Goal: Task Accomplishment & Management: Complete application form

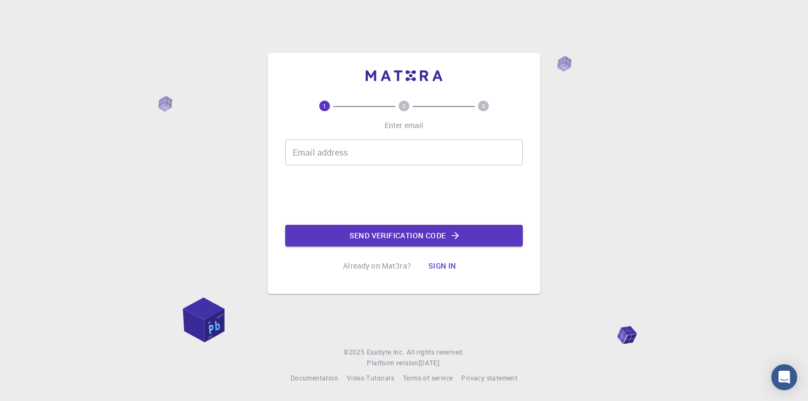
click at [306, 150] on input "Email address" at bounding box center [404, 152] width 238 height 26
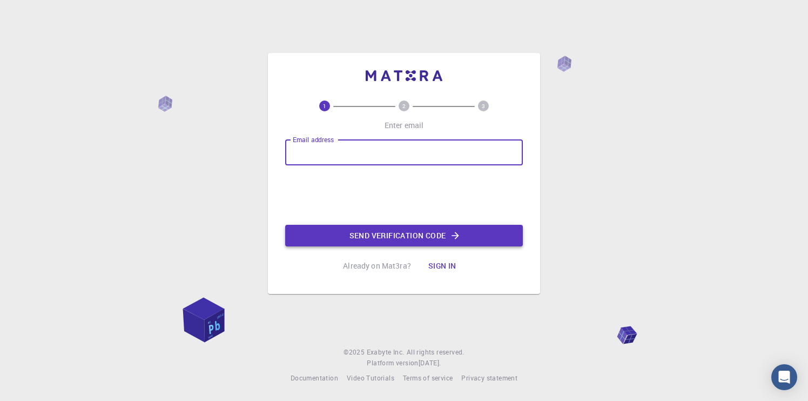
type input "[EMAIL_ADDRESS][DOMAIN_NAME]"
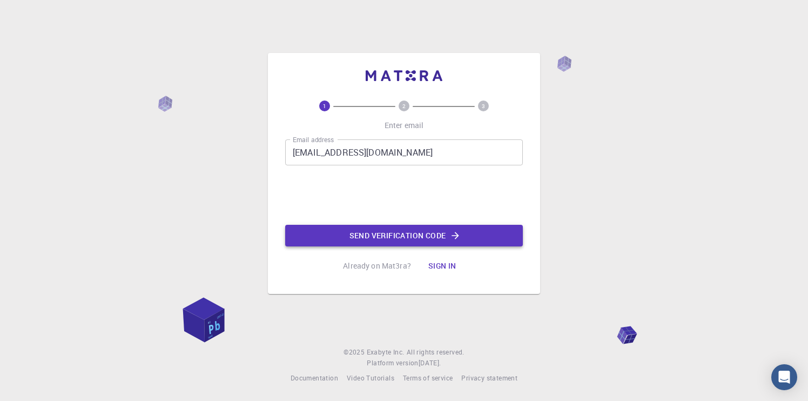
click at [366, 233] on button "Send verification code" at bounding box center [404, 236] width 238 height 22
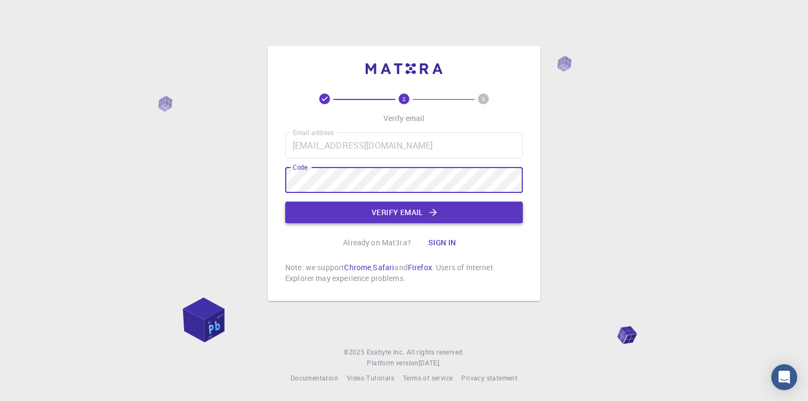
click at [379, 202] on button "Verify email" at bounding box center [404, 213] width 238 height 22
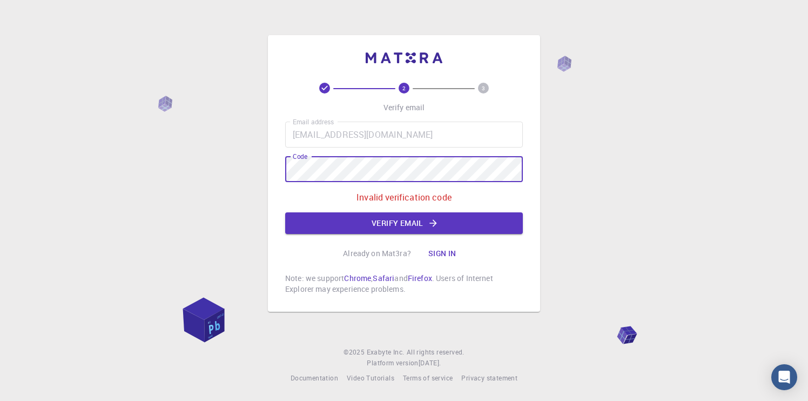
click at [258, 181] on div "2 3 Verify email Email address [EMAIL_ADDRESS][DOMAIN_NAME] Email address Code …" at bounding box center [404, 200] width 808 height 401
click at [390, 219] on button "Verify email" at bounding box center [404, 223] width 238 height 22
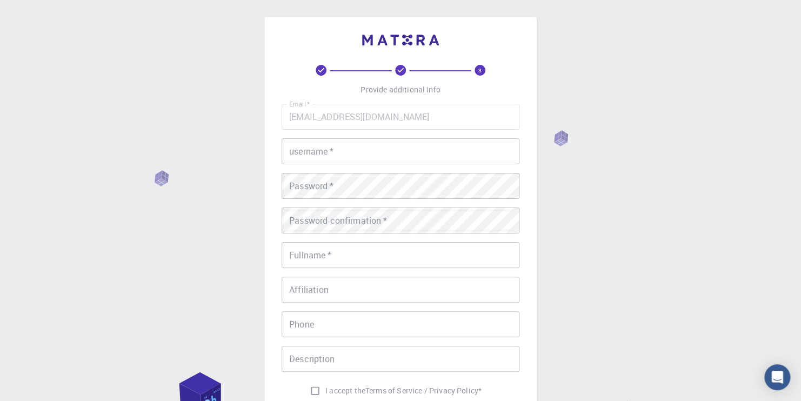
click at [351, 152] on input "username   *" at bounding box center [400, 151] width 238 height 26
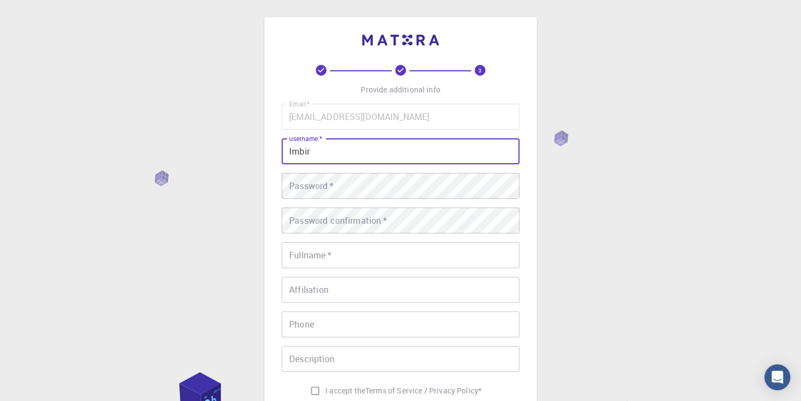
type input "Imbir"
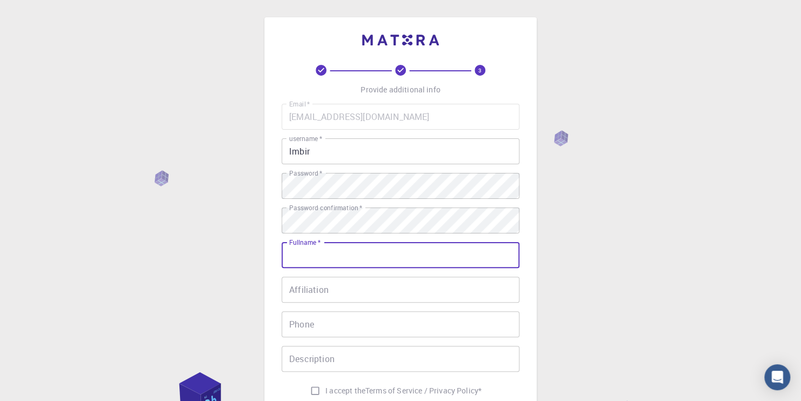
click at [358, 254] on input "Fullname   *" at bounding box center [400, 255] width 238 height 26
type input "IMBIRIMBIROWSKI"
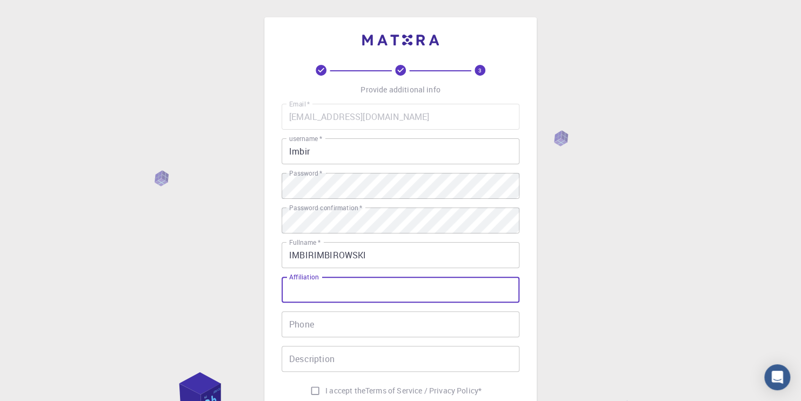
click at [329, 294] on input "Affiliation" at bounding box center [400, 290] width 238 height 26
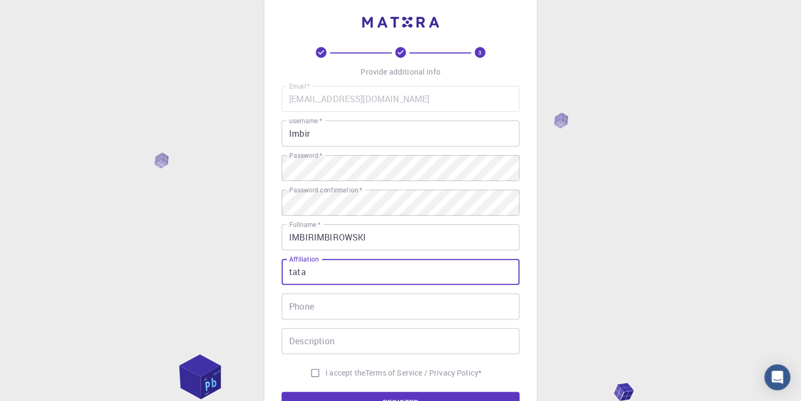
type input "tata"
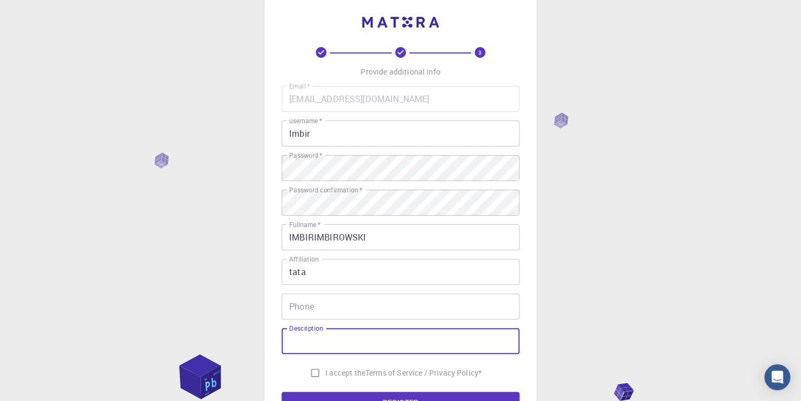
drag, startPoint x: 342, startPoint y: 345, endPoint x: 348, endPoint y: 350, distance: 8.4
click at [344, 346] on input "Description" at bounding box center [400, 341] width 238 height 26
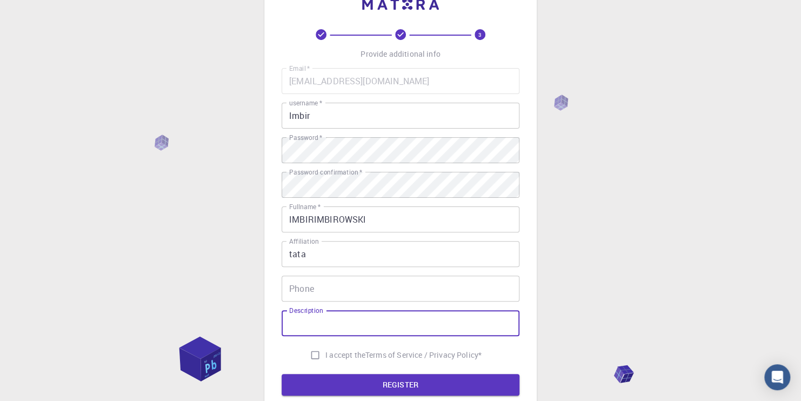
type input "t"
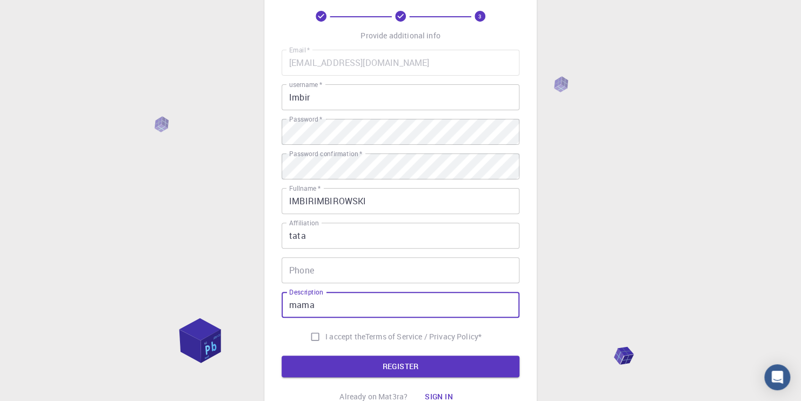
type input "mama"
click at [347, 276] on input "Phone" at bounding box center [400, 270] width 238 height 26
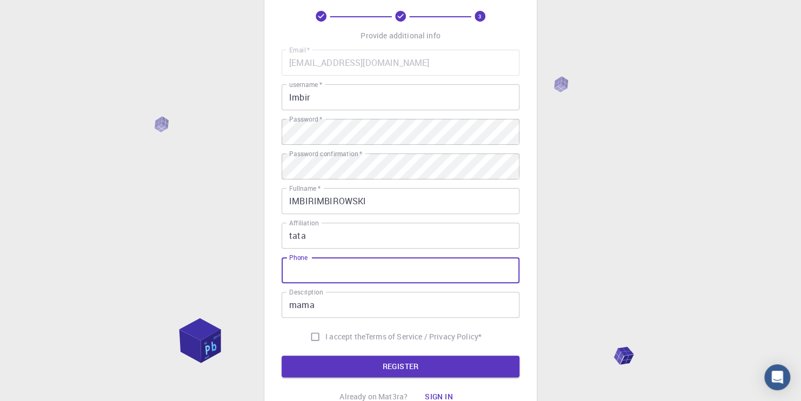
type input "1"
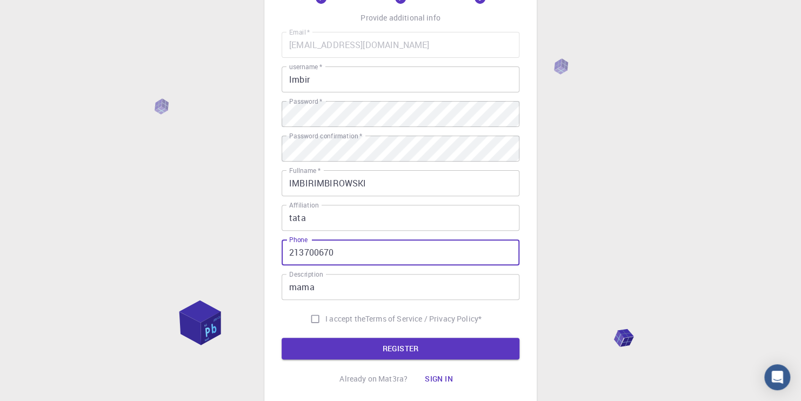
type input "213700670"
drag, startPoint x: 308, startPoint y: 315, endPoint x: 314, endPoint y: 320, distance: 8.0
click at [308, 315] on input "I accept the Terms of Service / Privacy Policy *" at bounding box center [315, 318] width 21 height 21
checkbox input "true"
click at [339, 346] on button "REGISTER" at bounding box center [400, 349] width 238 height 22
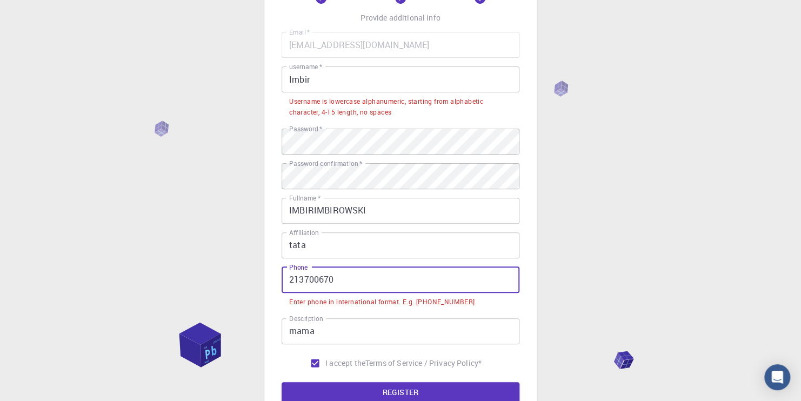
click at [379, 282] on input "213700670" at bounding box center [400, 280] width 238 height 26
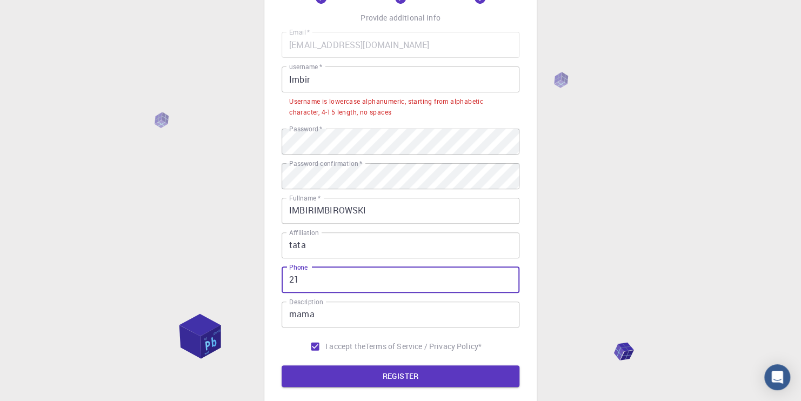
type input "2"
click at [372, 377] on button "REGISTER" at bounding box center [400, 376] width 238 height 22
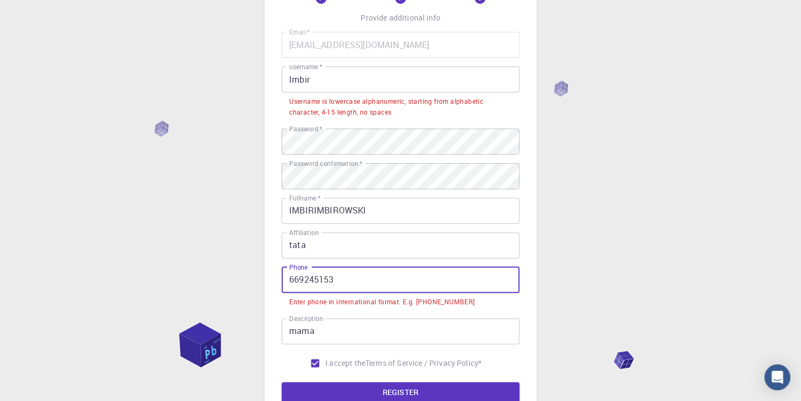
click at [383, 289] on input "669245153" at bounding box center [400, 280] width 238 height 26
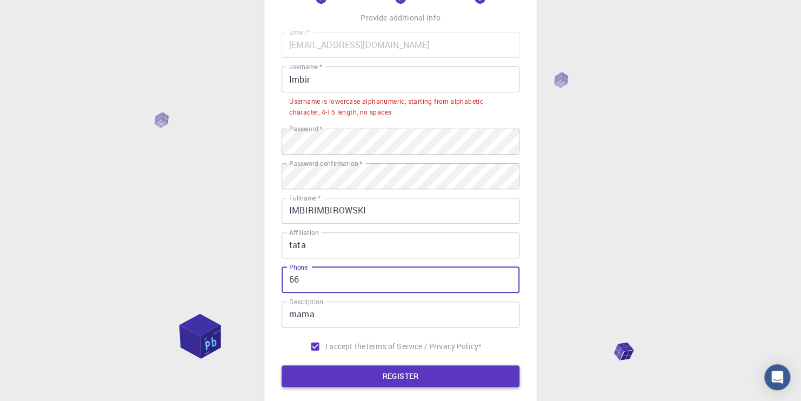
type input "6"
type input "[PHONE_NUMBER]"
click at [358, 370] on button "REGISTER" at bounding box center [400, 376] width 238 height 22
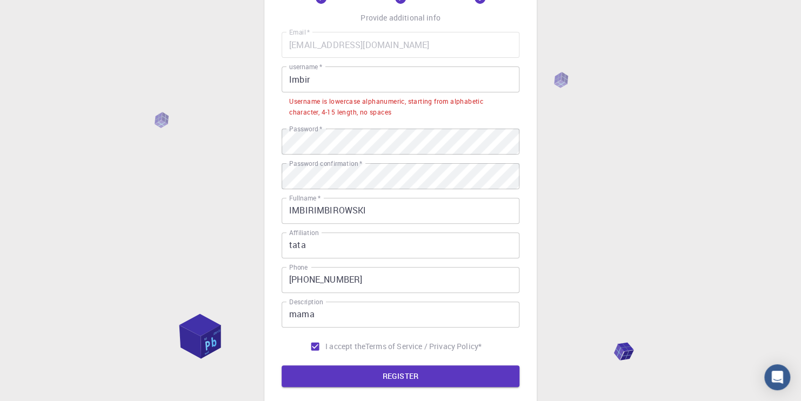
scroll to position [90, 0]
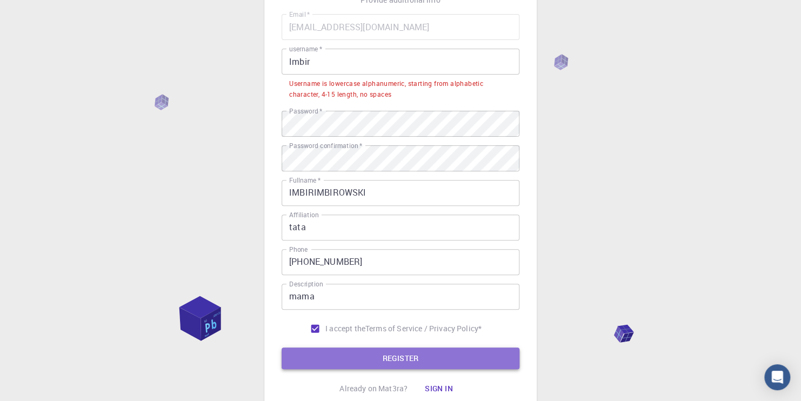
click at [385, 355] on button "REGISTER" at bounding box center [400, 358] width 238 height 22
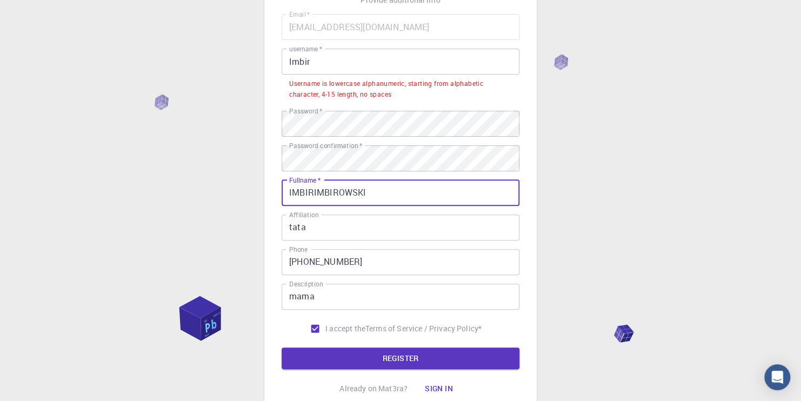
click at [381, 186] on input "IMBIRIMBIROWSKI" at bounding box center [400, 193] width 238 height 26
type input "I"
type input "imbir"
click at [350, 64] on input "Imbir" at bounding box center [400, 62] width 238 height 26
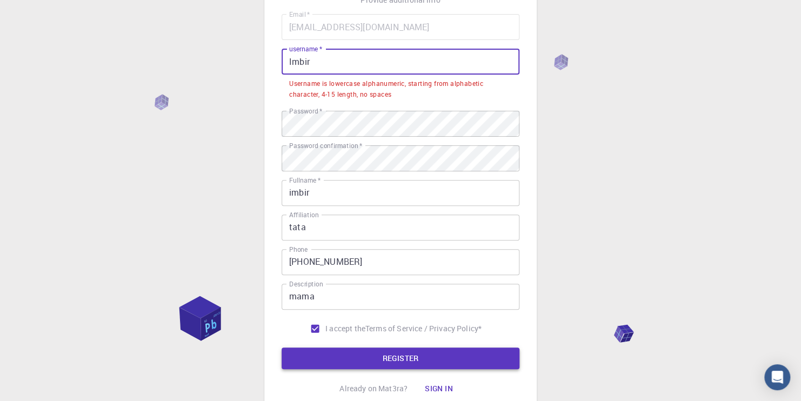
click at [382, 355] on button "REGISTER" at bounding box center [400, 358] width 238 height 22
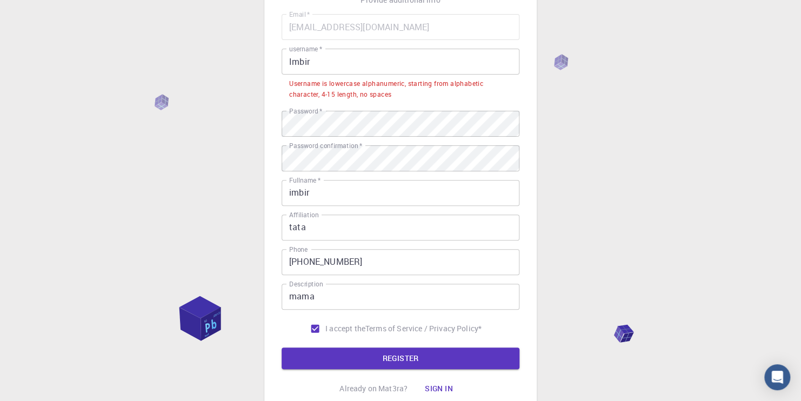
click at [323, 58] on input "Imbir" at bounding box center [400, 62] width 238 height 26
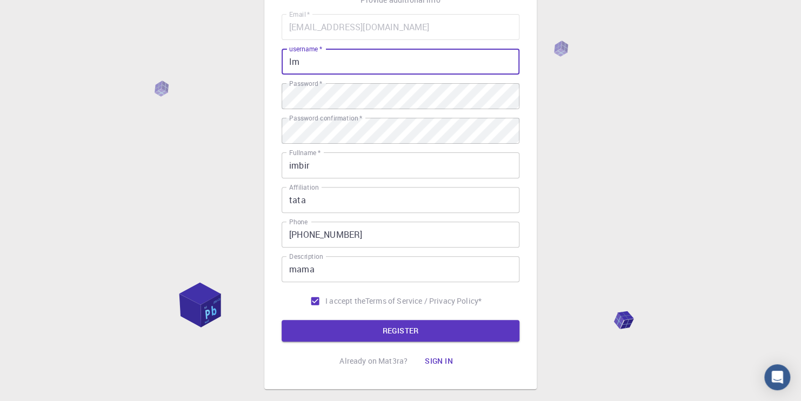
type input "I"
click at [450, 334] on button "REGISTER" at bounding box center [400, 331] width 238 height 22
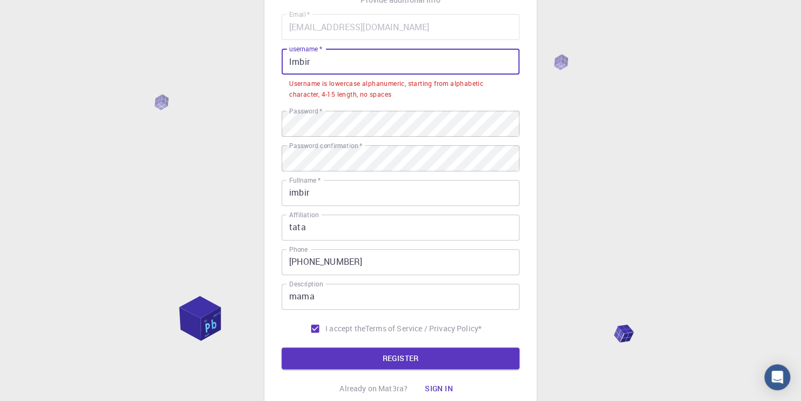
click at [320, 58] on input "Imbir" at bounding box center [400, 62] width 238 height 26
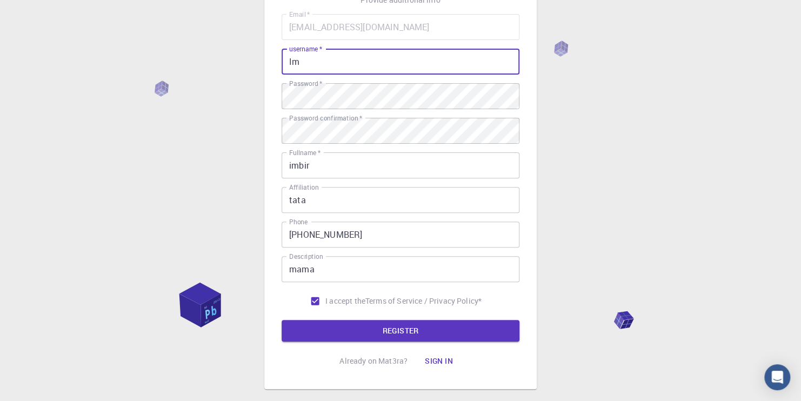
type input "I"
click at [391, 331] on button "REGISTER" at bounding box center [400, 331] width 238 height 22
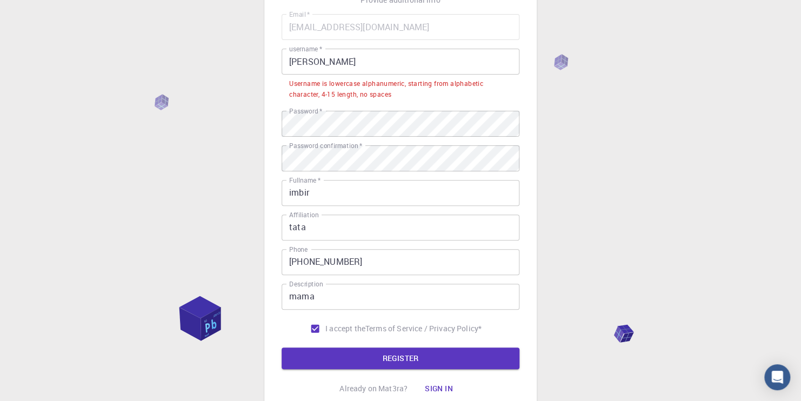
click at [331, 197] on input "imbir" at bounding box center [400, 193] width 238 height 26
drag, startPoint x: 345, startPoint y: 56, endPoint x: 344, endPoint y: 69, distance: 13.5
click at [347, 58] on input "[PERSON_NAME]" at bounding box center [400, 62] width 238 height 26
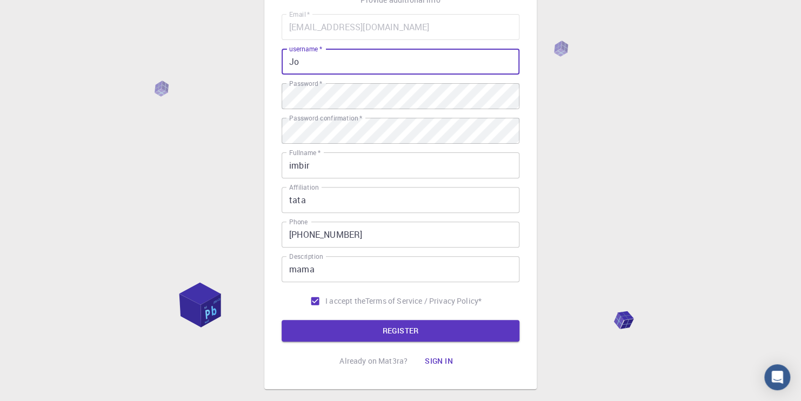
type input "J"
click at [355, 325] on button "REGISTER" at bounding box center [400, 331] width 238 height 22
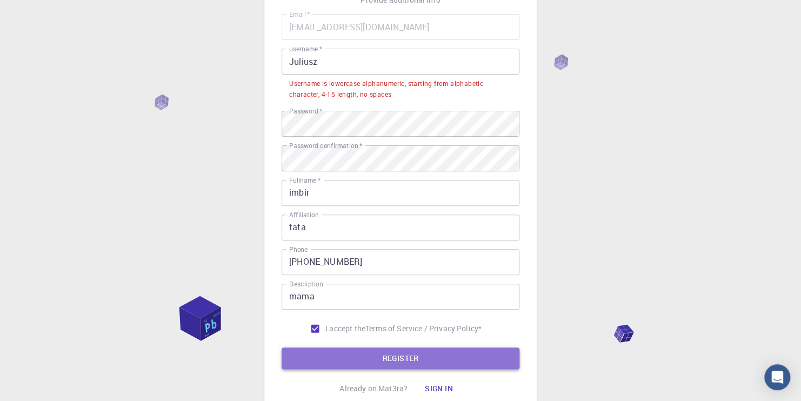
click at [388, 350] on button "REGISTER" at bounding box center [400, 358] width 238 height 22
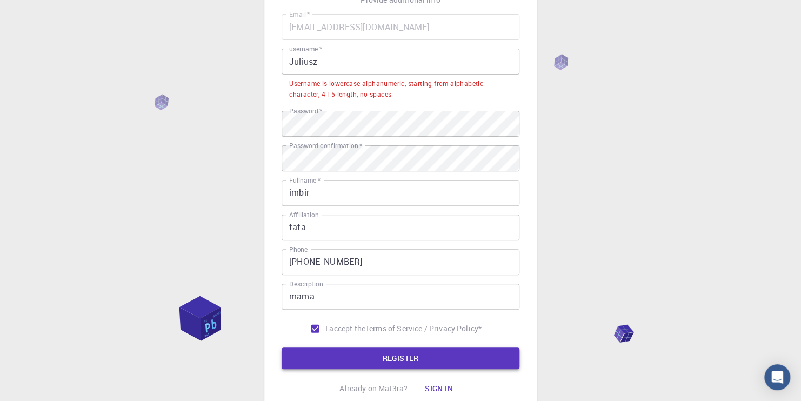
click at [388, 350] on button "REGISTER" at bounding box center [400, 358] width 238 height 22
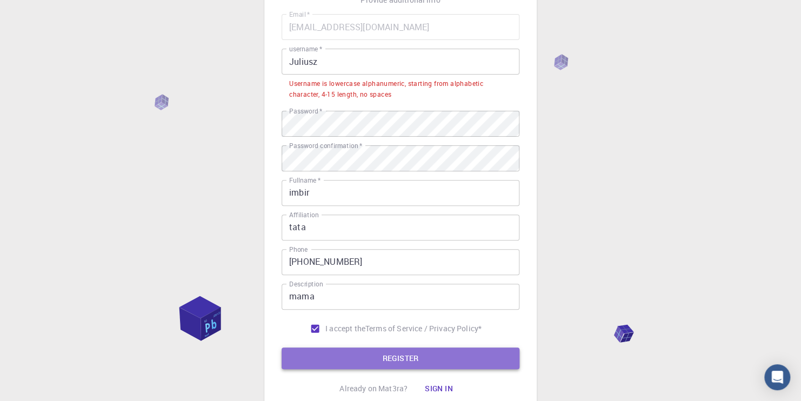
click at [388, 350] on button "REGISTER" at bounding box center [400, 358] width 238 height 22
click at [389, 350] on button "REGISTER" at bounding box center [400, 358] width 238 height 22
drag, startPoint x: 389, startPoint y: 350, endPoint x: 390, endPoint y: 333, distance: 17.3
click at [386, 351] on button "REGISTER" at bounding box center [400, 358] width 238 height 22
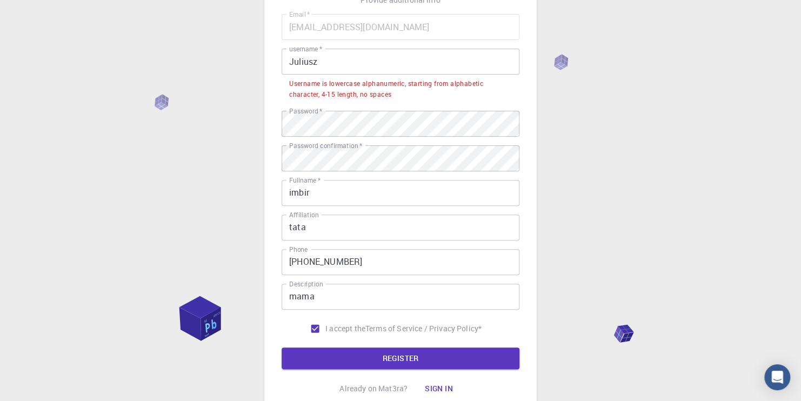
click at [294, 65] on input "Juliusz" at bounding box center [400, 62] width 238 height 26
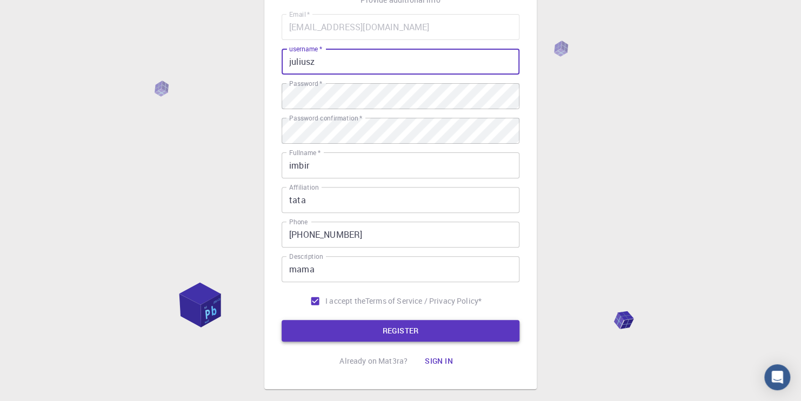
type input "juliusz"
click at [396, 333] on button "REGISTER" at bounding box center [400, 331] width 238 height 22
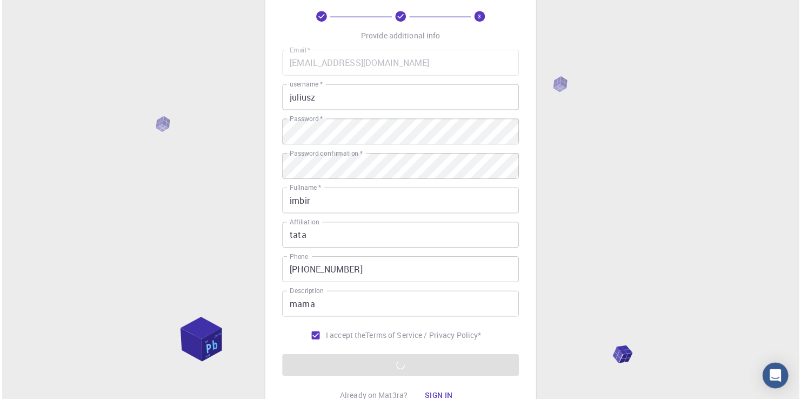
scroll to position [108, 0]
